Goal: Navigation & Orientation: Find specific page/section

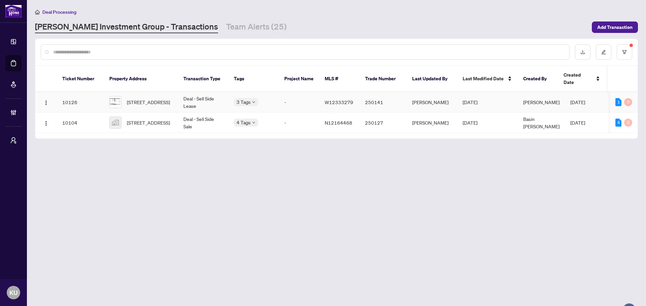
click at [141, 99] on span "608-3009 Novar Rd, Mississauga, Ontario L5B 0P9, Canada" at bounding box center [148, 102] width 43 height 7
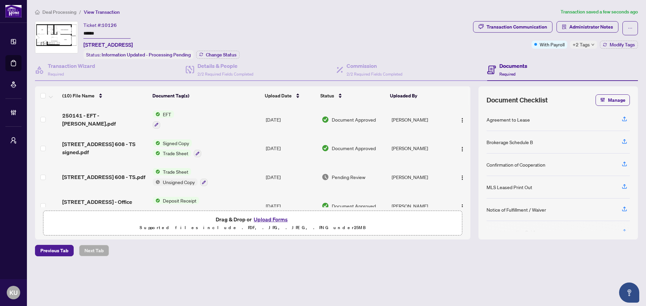
click at [48, 13] on span "Deal Processing" at bounding box center [59, 12] width 34 height 6
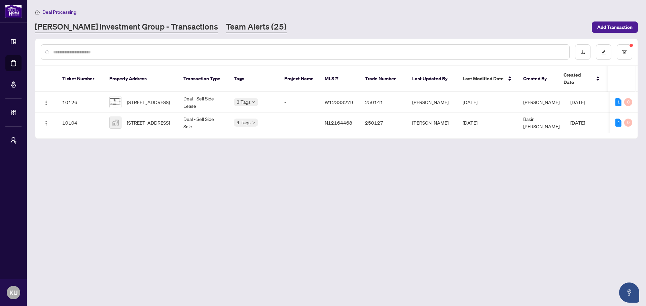
click at [226, 31] on link "Team Alerts (25)" at bounding box center [256, 27] width 61 height 12
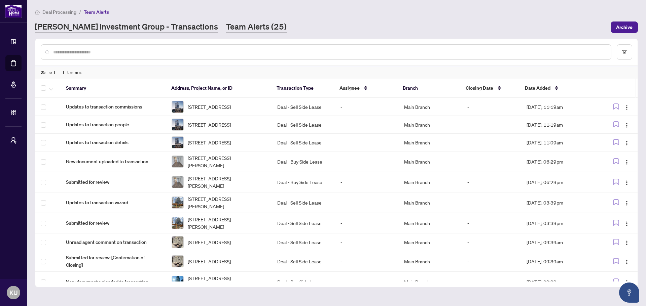
click at [85, 27] on link "RAHR Investment Group - Transactions" at bounding box center [126, 27] width 183 height 12
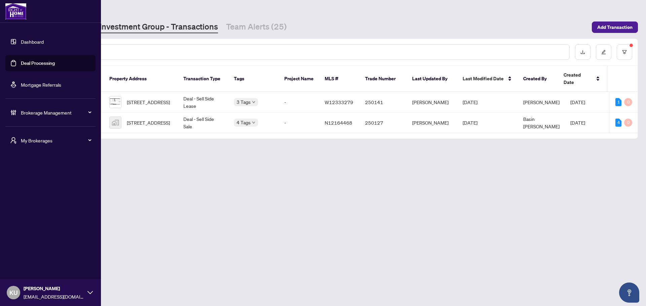
click at [75, 144] on span "My Brokerages" at bounding box center [56, 140] width 70 height 7
click at [21, 211] on span "RAHR Pro" at bounding box center [52, 210] width 77 height 7
